Goal: Information Seeking & Learning: Learn about a topic

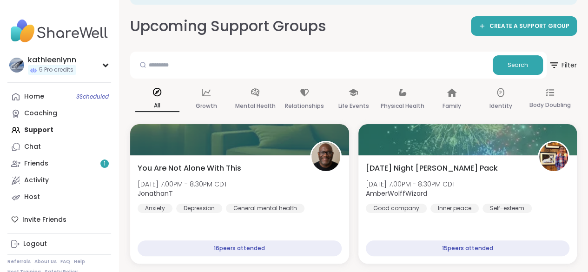
scroll to position [56, 0]
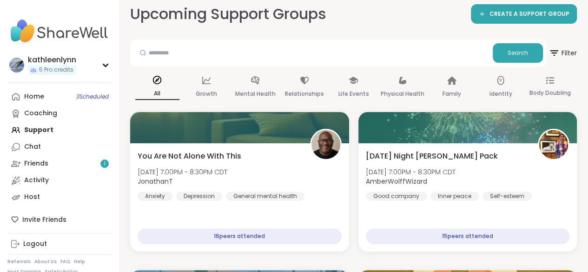
click at [46, 123] on div "Home 3 Scheduled Coaching Support Chat Friends 1 Activity Host" at bounding box center [59, 146] width 104 height 117
click at [45, 126] on div "Home 3 Scheduled Coaching Support Chat Friends 1 Activity Host" at bounding box center [59, 146] width 104 height 117
click at [40, 98] on div "Home 3 Scheduled" at bounding box center [34, 96] width 20 height 9
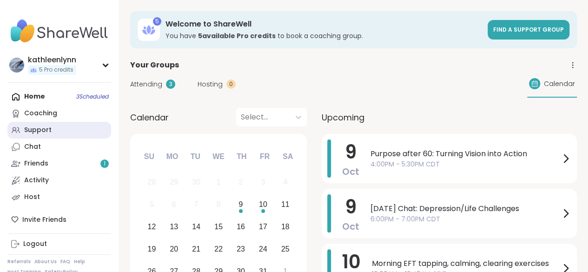
click at [42, 129] on div "Support" at bounding box center [37, 129] width 27 height 9
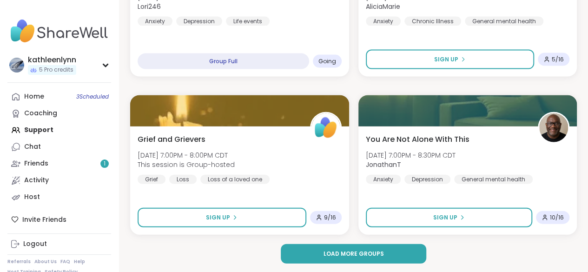
scroll to position [2758, 0]
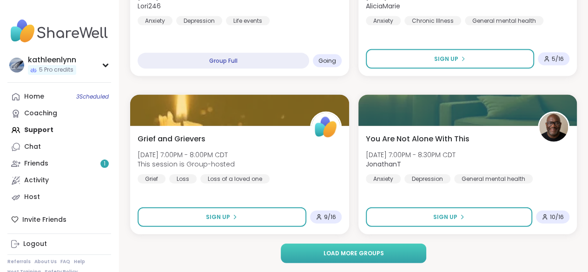
click at [364, 252] on span "Load more groups" at bounding box center [353, 253] width 60 height 8
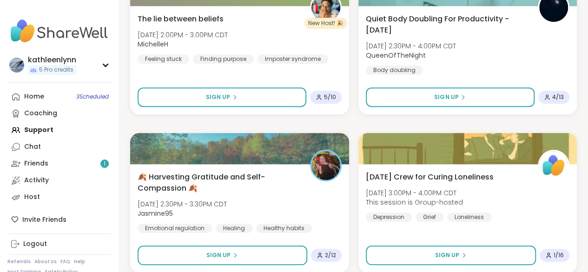
scroll to position [5601, 0]
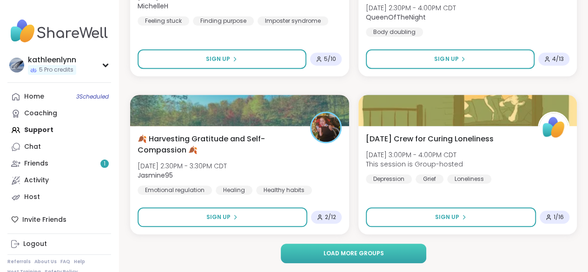
click at [364, 251] on span "Load more groups" at bounding box center [353, 253] width 60 height 8
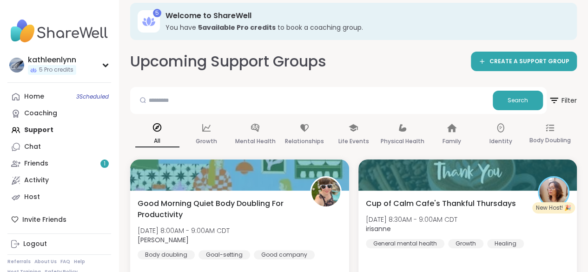
scroll to position [0, 0]
